Goal: Information Seeking & Learning: Learn about a topic

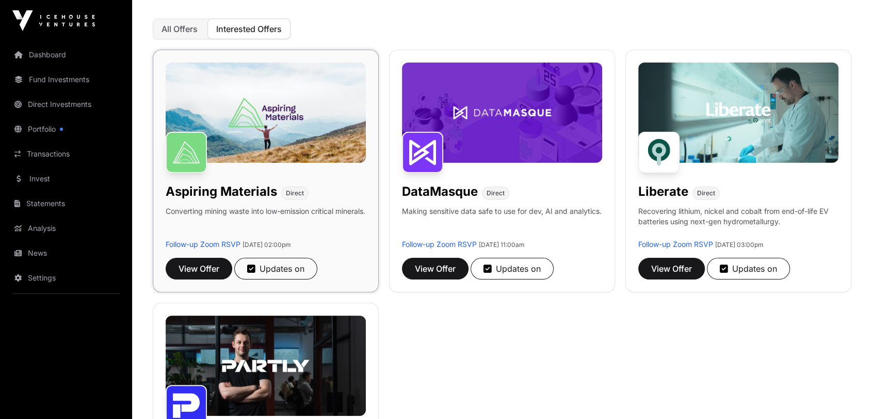
scroll to position [115, 0]
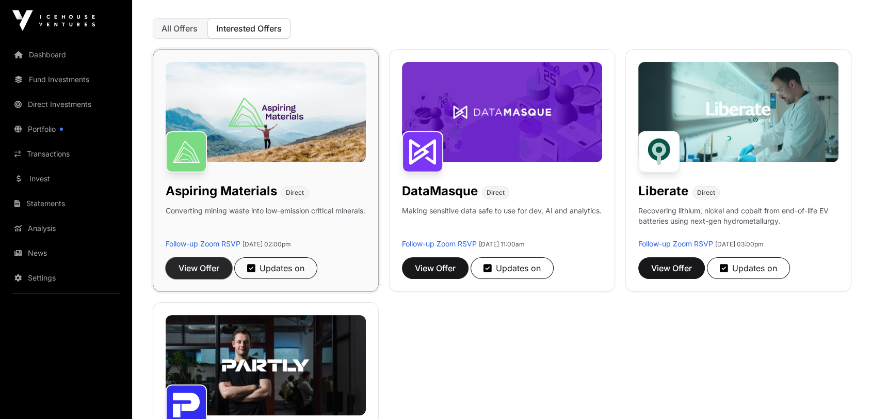
click at [201, 262] on span "View Offer" at bounding box center [199, 268] width 41 height 12
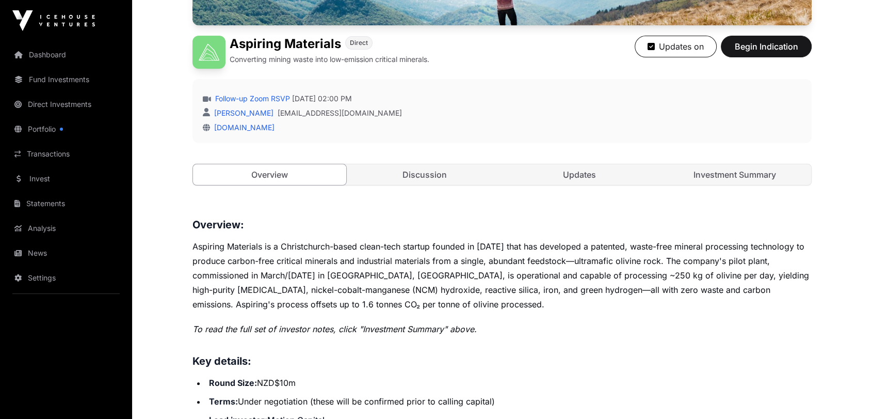
scroll to position [229, 0]
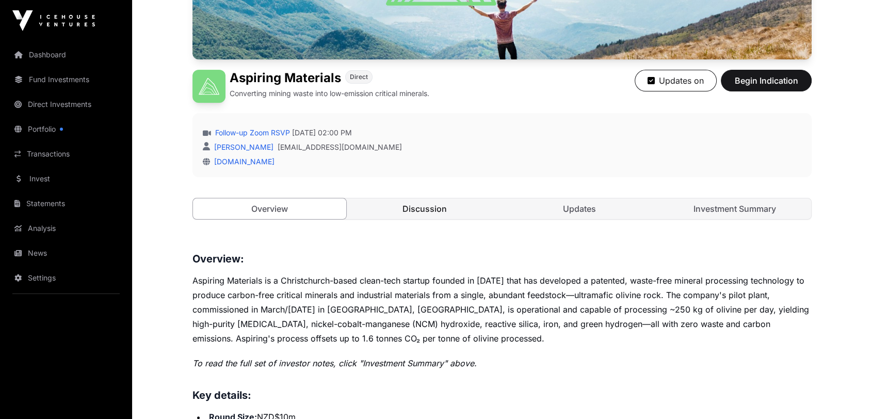
click at [437, 213] on link "Discussion" at bounding box center [424, 208] width 153 height 21
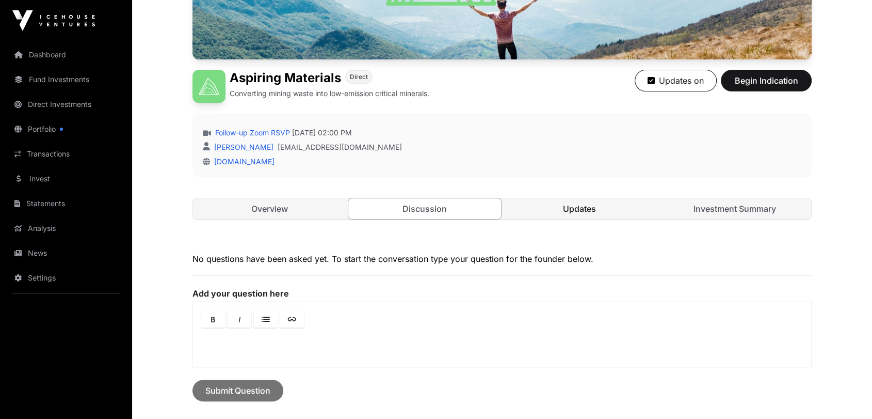
click at [551, 201] on link "Updates" at bounding box center [579, 208] width 153 height 21
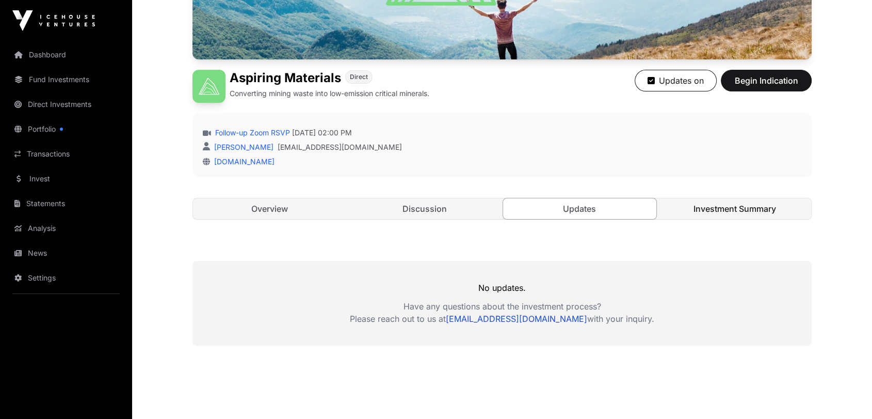
click at [753, 209] on link "Investment Summary" at bounding box center [735, 208] width 153 height 21
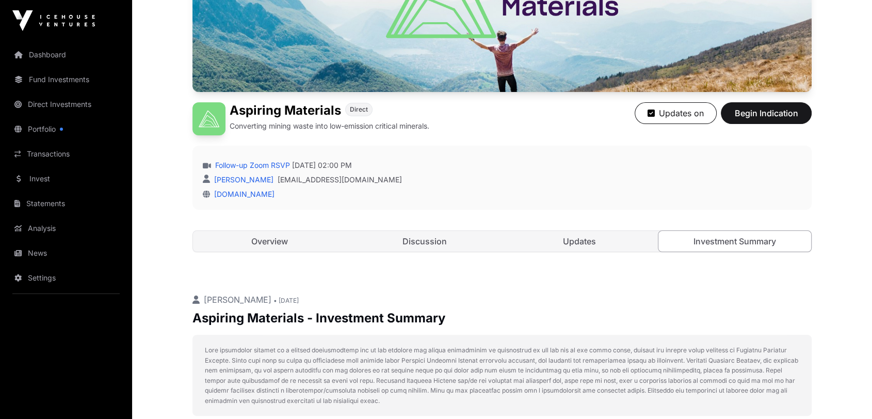
scroll to position [229, 0]
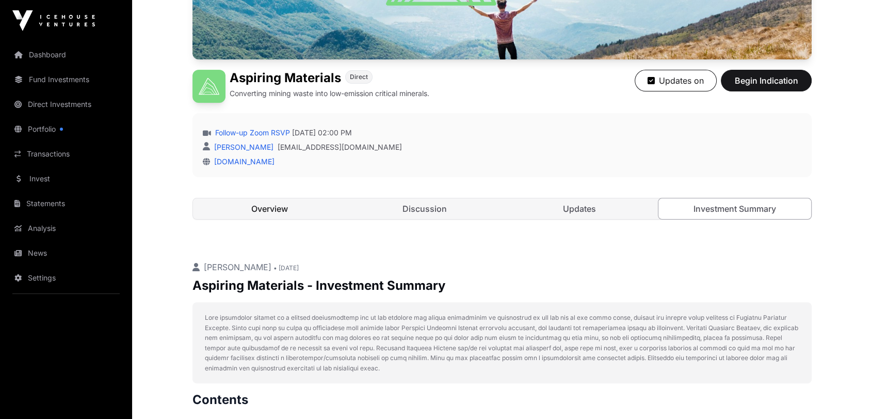
click at [270, 204] on link "Overview" at bounding box center [269, 208] width 153 height 21
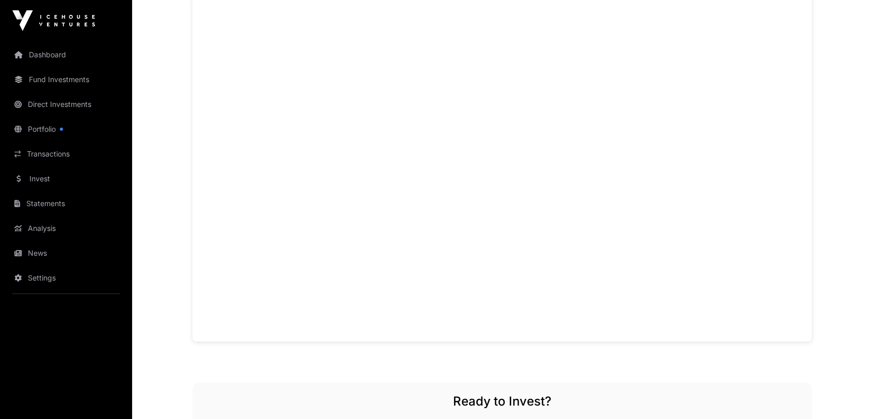
scroll to position [745, 0]
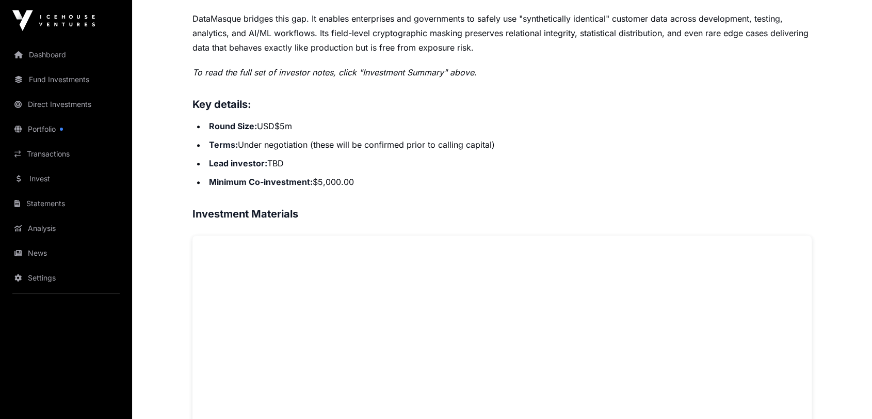
scroll to position [381, 0]
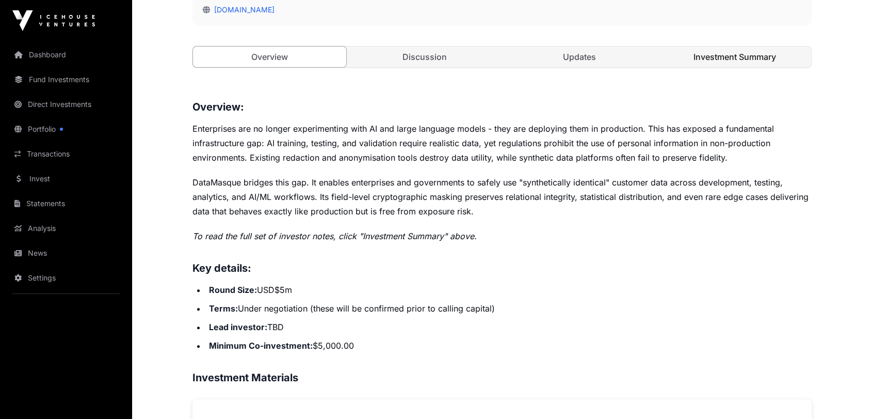
click at [486, 51] on link "Investment Summary" at bounding box center [735, 56] width 153 height 21
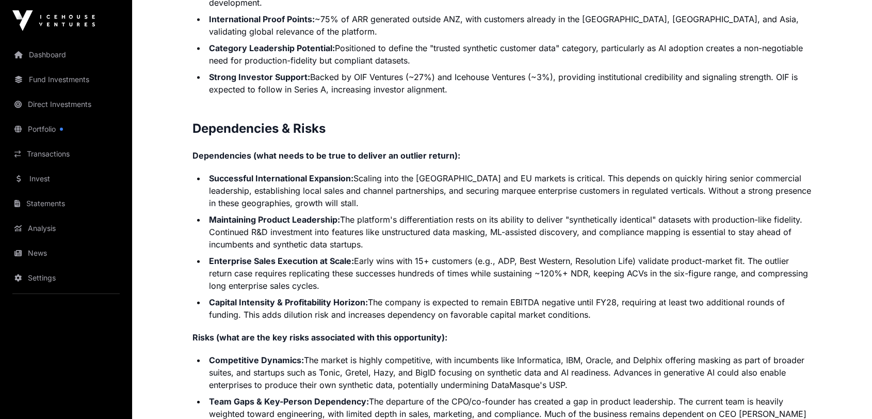
scroll to position [2540, 0]
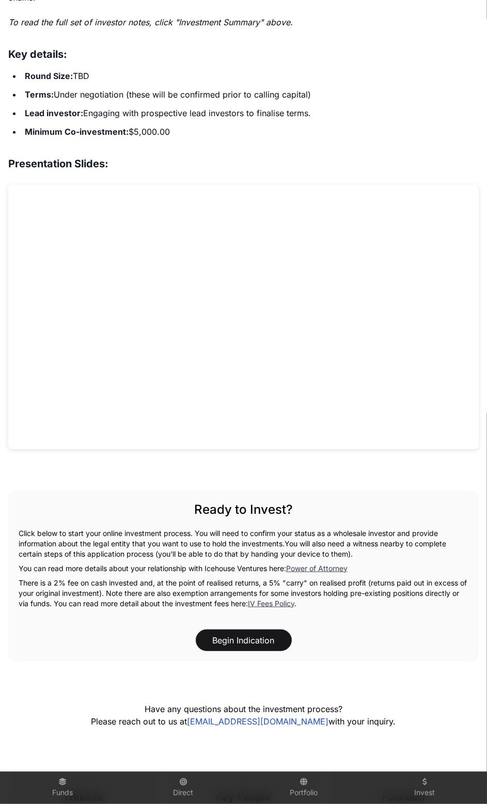
scroll to position [860, 0]
